Goal: Book appointment/travel/reservation

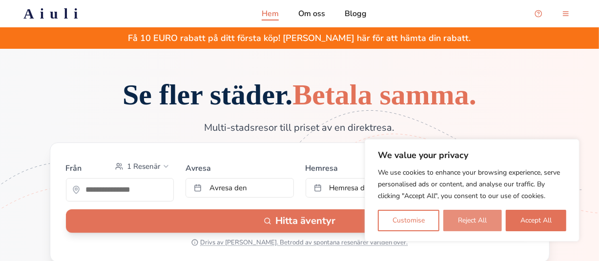
click at [486, 217] on button "Reject All" at bounding box center [472, 220] width 58 height 21
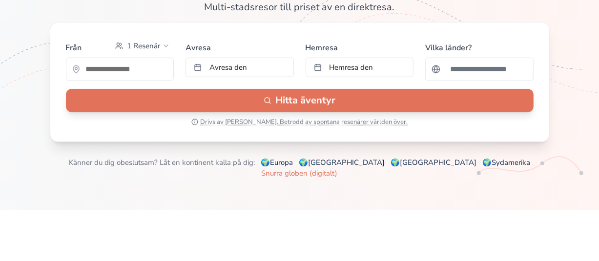
scroll to position [122, 0]
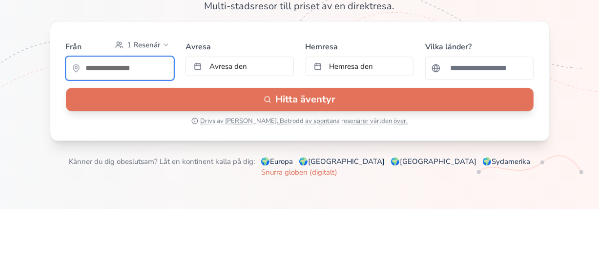
click at [159, 78] on input "text" at bounding box center [119, 69] width 107 height 20
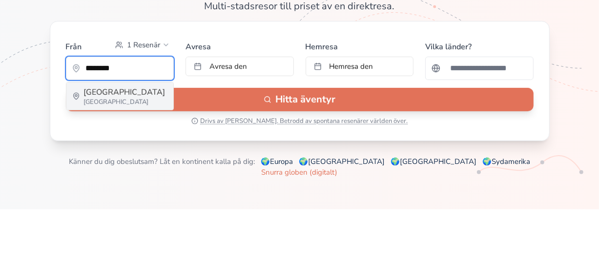
type input "********"
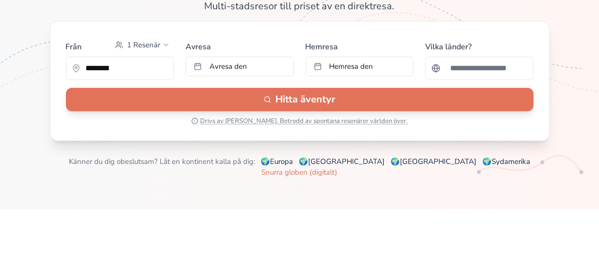
click at [518, 80] on div at bounding box center [479, 68] width 108 height 23
click at [503, 78] on input "Sök efter ett land" at bounding box center [485, 69] width 83 height 20
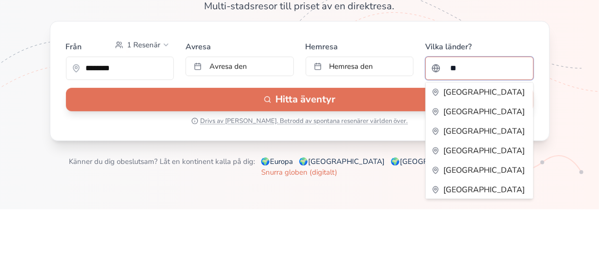
type input "***"
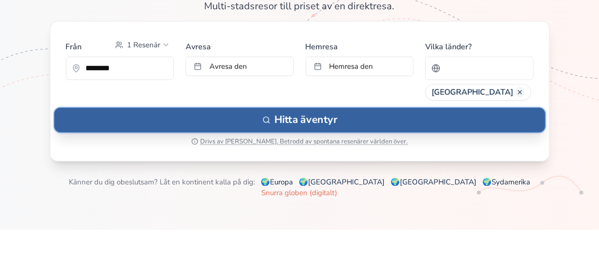
click at [404, 132] on button "Hitta äventyr" at bounding box center [299, 120] width 491 height 24
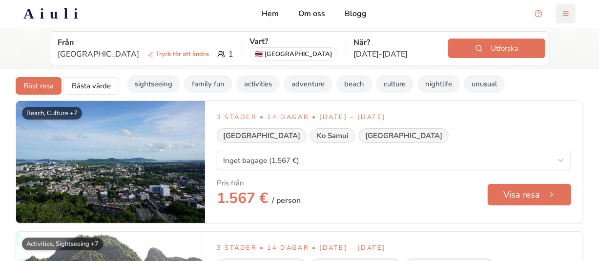
click at [566, 11] on button "menu-button" at bounding box center [566, 14] width 20 height 20
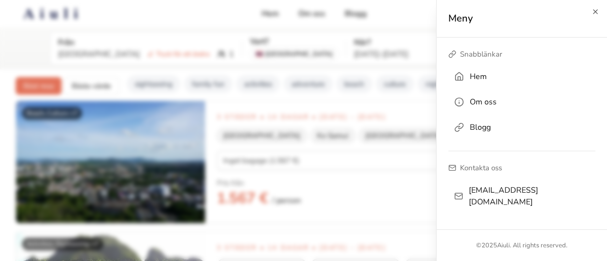
click at [596, 7] on div "Meny" at bounding box center [522, 19] width 170 height 38
click at [599, 15] on div "Meny" at bounding box center [522, 19] width 170 height 38
click at [597, 10] on icon "button" at bounding box center [595, 12] width 8 height 8
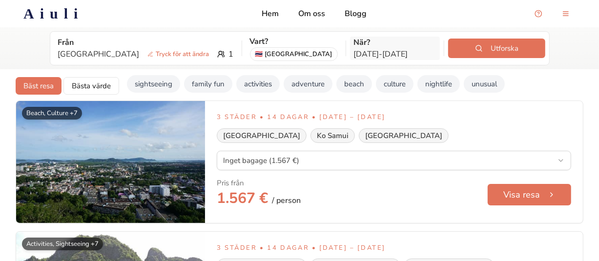
click at [354, 48] on p "[DATE] - [DATE]" at bounding box center [395, 54] width 83 height 12
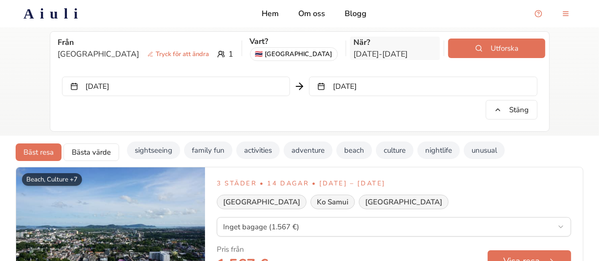
click at [355, 51] on p "[DATE] - [DATE]" at bounding box center [395, 54] width 83 height 12
click at [371, 47] on p "När?" at bounding box center [395, 43] width 83 height 12
click at [522, 109] on button "Stäng" at bounding box center [512, 110] width 52 height 20
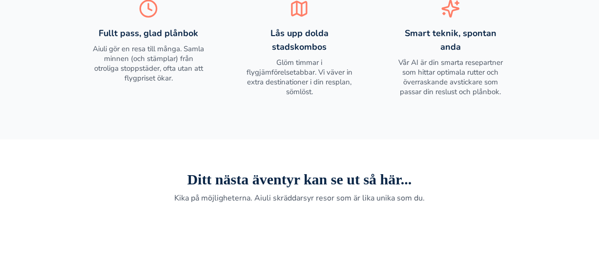
scroll to position [561, 0]
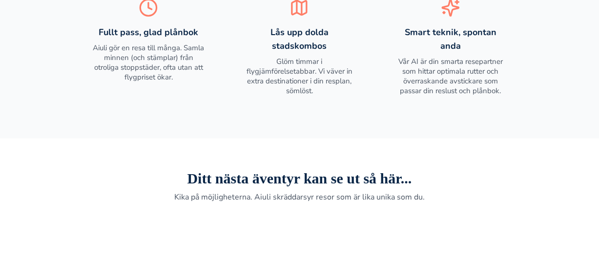
click at [85, 187] on h2 "Ditt nästa äventyr kan se ut så här..." at bounding box center [299, 179] width 537 height 18
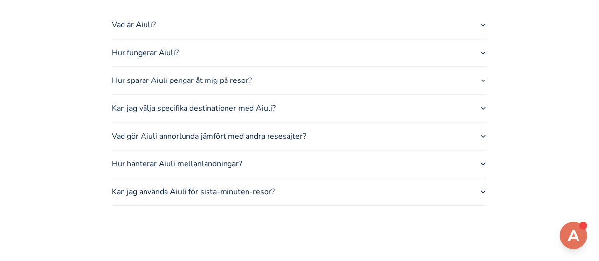
scroll to position [1339, 0]
click at [229, 121] on button "Kan jag välja specifika destinationer med Aiuli?" at bounding box center [299, 107] width 375 height 27
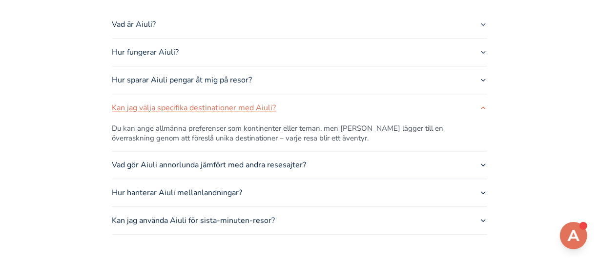
click at [229, 121] on button "Kan jag välja specifika destinationer med Aiuli?" at bounding box center [299, 107] width 375 height 27
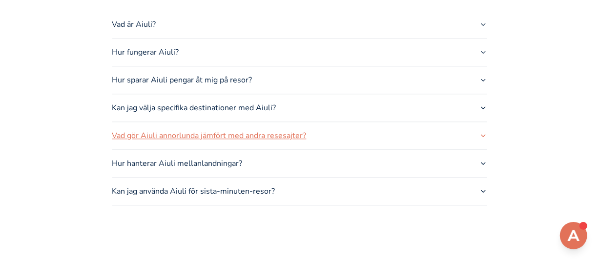
click at [228, 149] on button "Vad gör Aiuli annorlunda jämfört med andra resesajter?" at bounding box center [299, 135] width 375 height 27
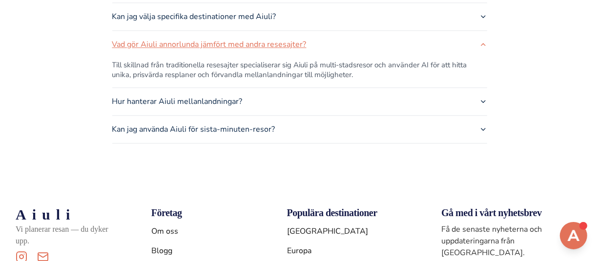
scroll to position [1441, 0]
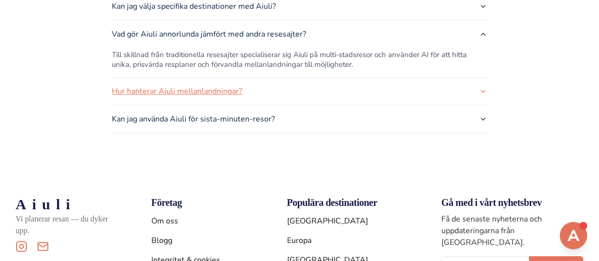
click at [218, 105] on button "Hur hanterar Aiuli mellanlandningar?" at bounding box center [299, 91] width 375 height 27
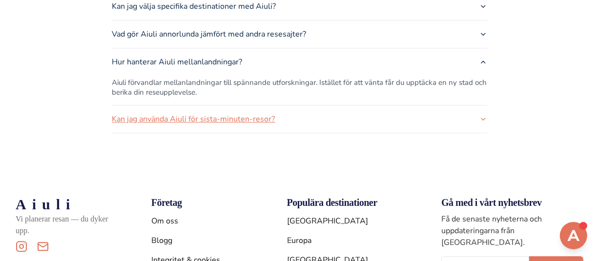
click at [214, 133] on button "Kan jag använda Aiuli för sista-minuten-resor?" at bounding box center [299, 118] width 375 height 27
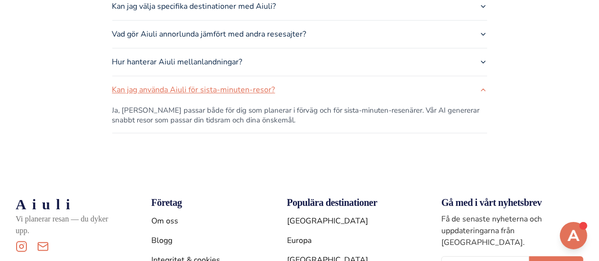
click at [222, 104] on button "Kan jag använda Aiuli för sista-minuten-resor?" at bounding box center [299, 89] width 375 height 27
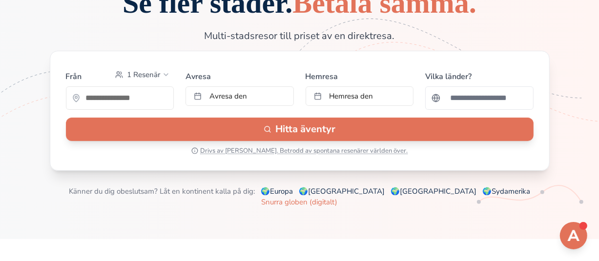
scroll to position [92, 0]
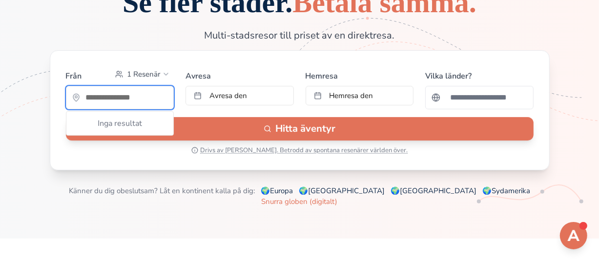
click at [142, 107] on input "text" at bounding box center [119, 98] width 107 height 20
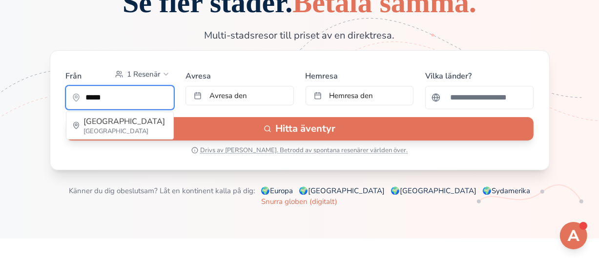
type input "*****"
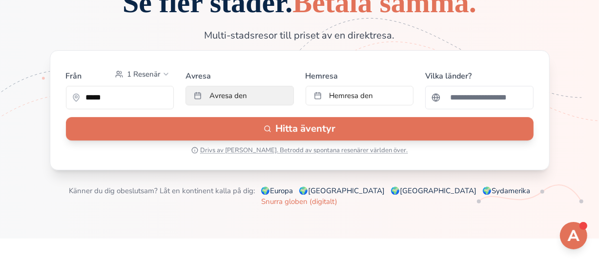
click at [273, 105] on button "Avresa den" at bounding box center [240, 96] width 108 height 20
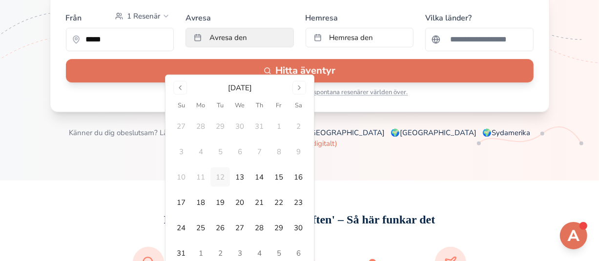
scroll to position [156, 0]
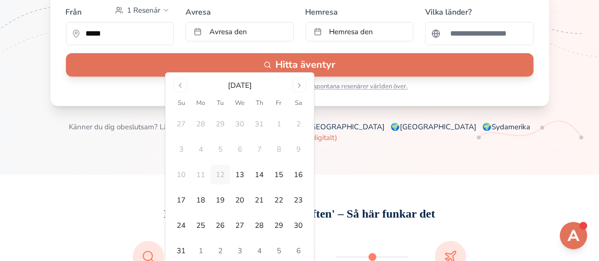
click at [257, 174] on button "14" at bounding box center [260, 175] width 20 height 20
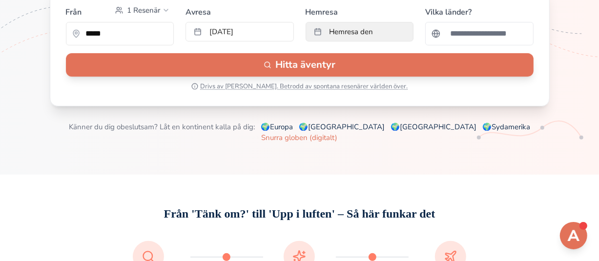
click at [372, 37] on span "Hemresa den" at bounding box center [352, 32] width 44 height 10
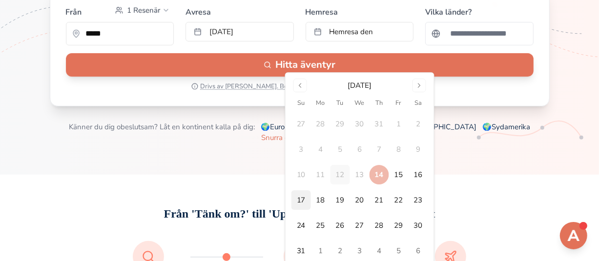
click at [300, 197] on button "17" at bounding box center [301, 200] width 20 height 20
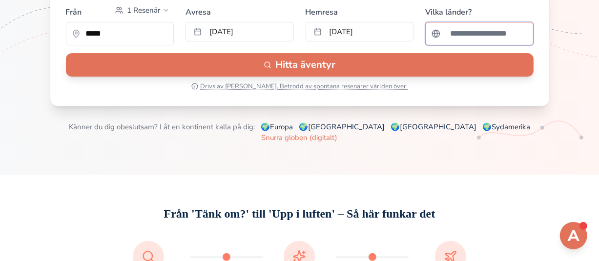
click at [491, 43] on input "Sök efter ett land" at bounding box center [485, 34] width 83 height 20
click at [491, 43] on input "******" at bounding box center [485, 34] width 83 height 20
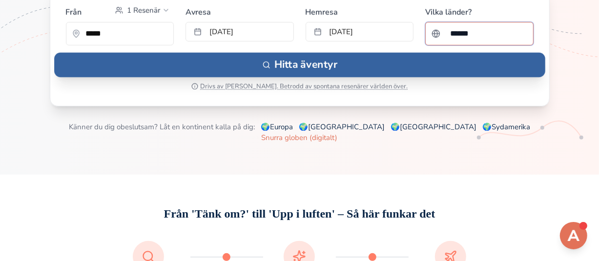
type input "******"
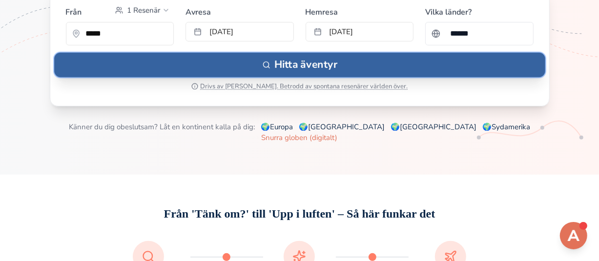
click at [490, 77] on button "Hitta äventyr" at bounding box center [299, 65] width 491 height 24
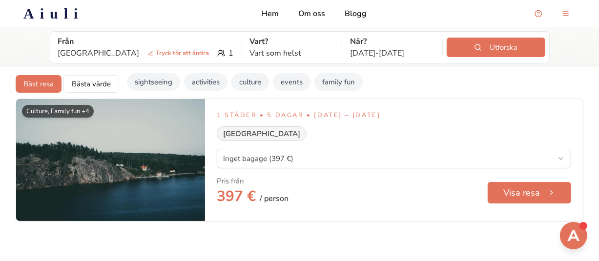
scroll to position [2, 0]
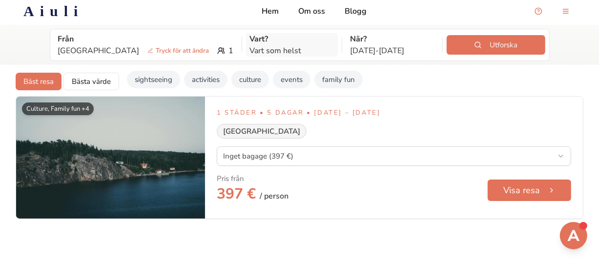
click at [250, 48] on p "Vart som helst" at bounding box center [292, 51] width 84 height 12
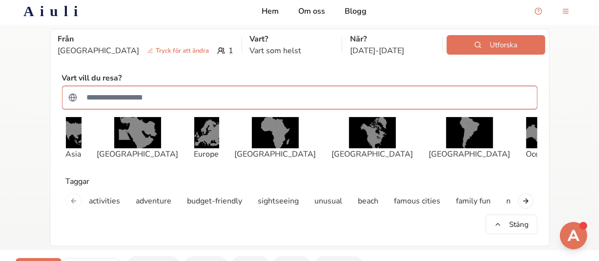
click at [228, 101] on input "Sök efter ett land" at bounding box center [306, 98] width 450 height 20
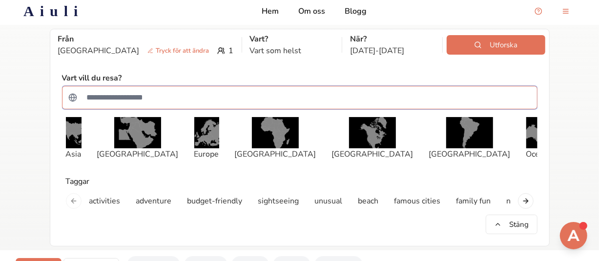
click at [228, 101] on input "Sök efter ett land" at bounding box center [306, 98] width 450 height 20
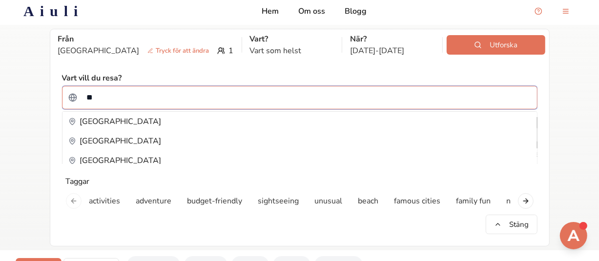
type input "*"
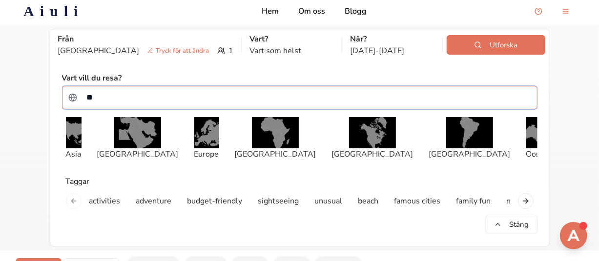
type input "*"
